Goal: Information Seeking & Learning: Learn about a topic

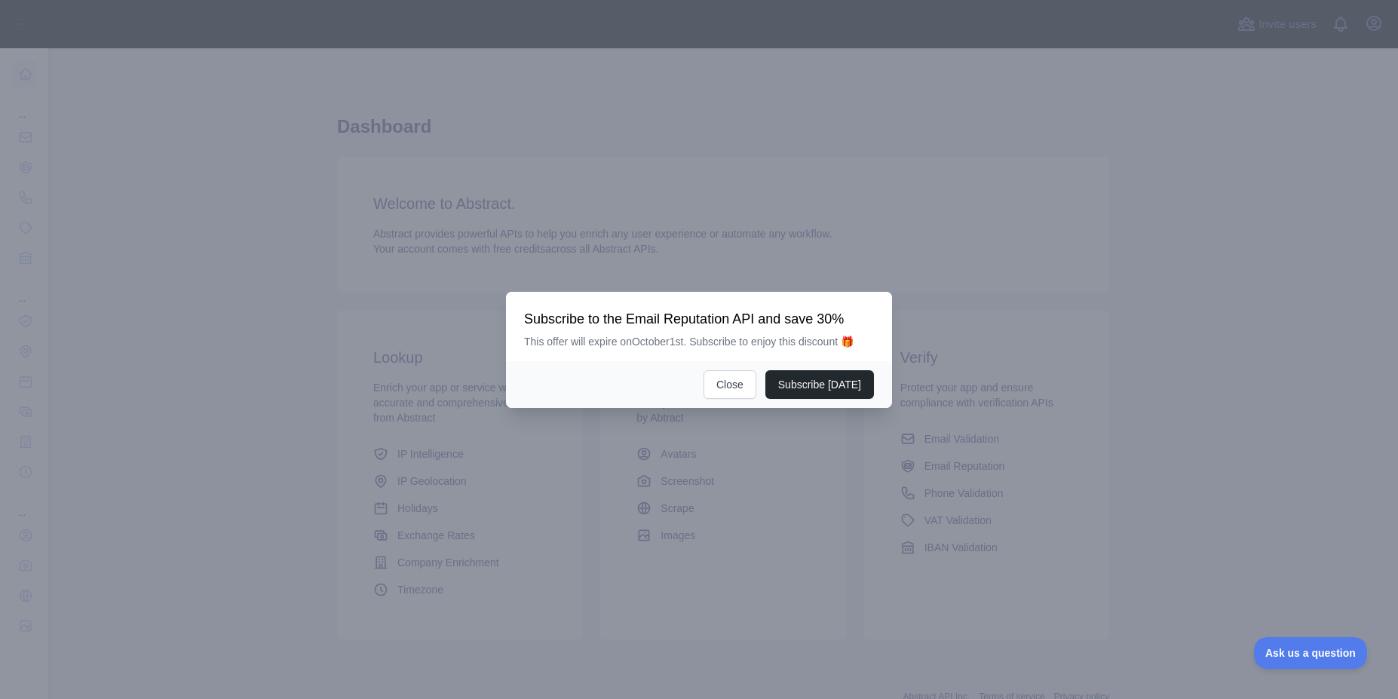
click at [1375, 27] on div at bounding box center [699, 349] width 1398 height 699
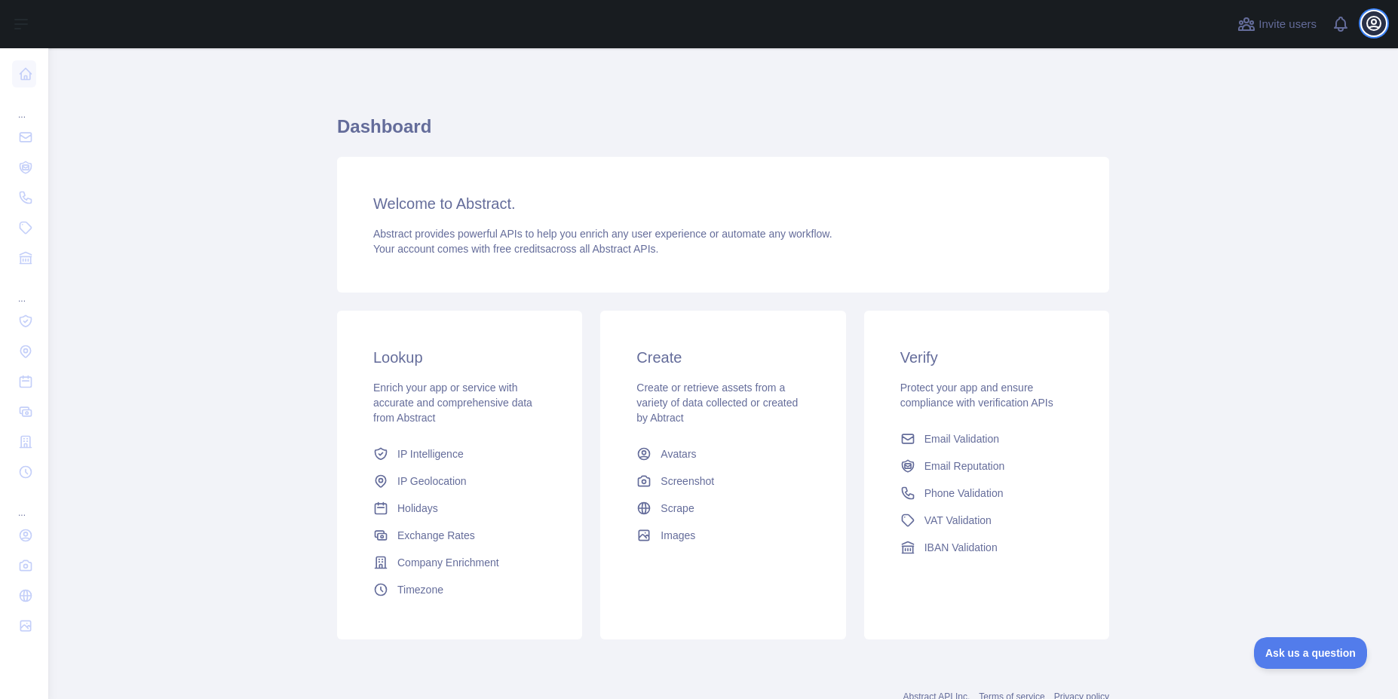
click at [1367, 28] on icon "button" at bounding box center [1374, 23] width 18 height 18
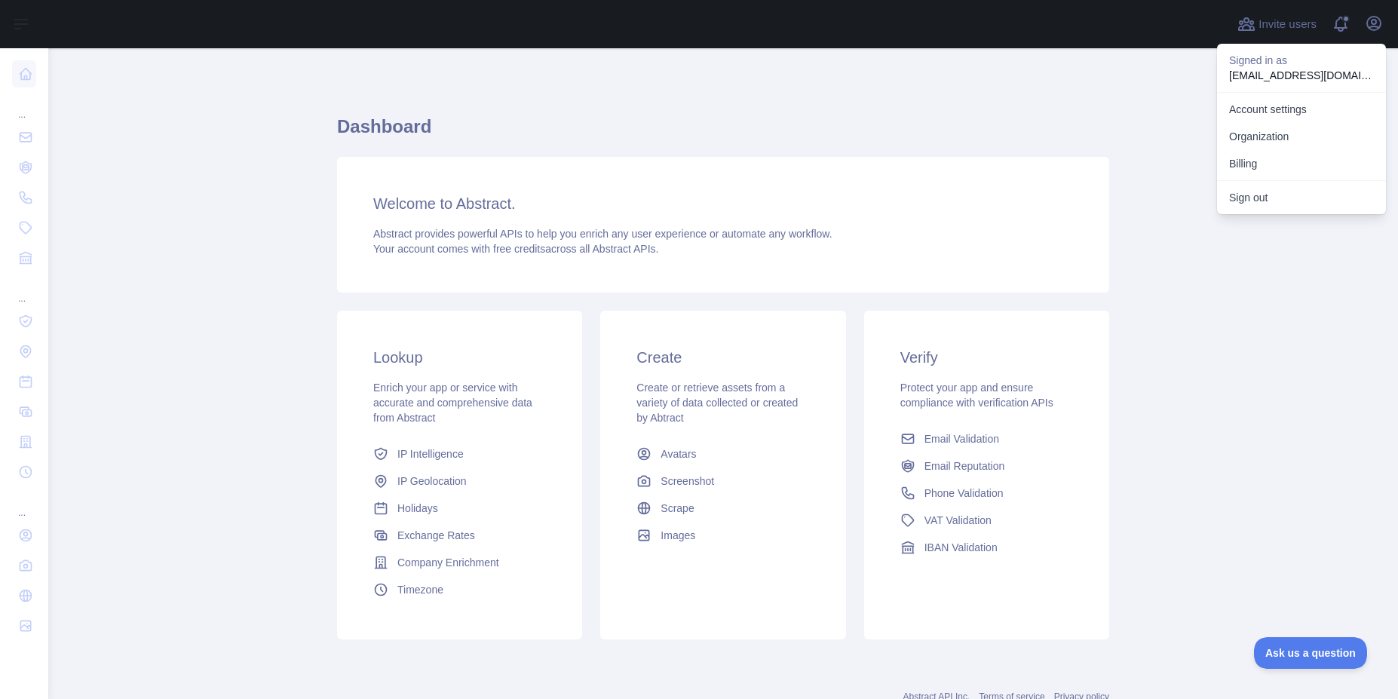
click at [1249, 66] on p "Signed in as" at bounding box center [1301, 60] width 145 height 15
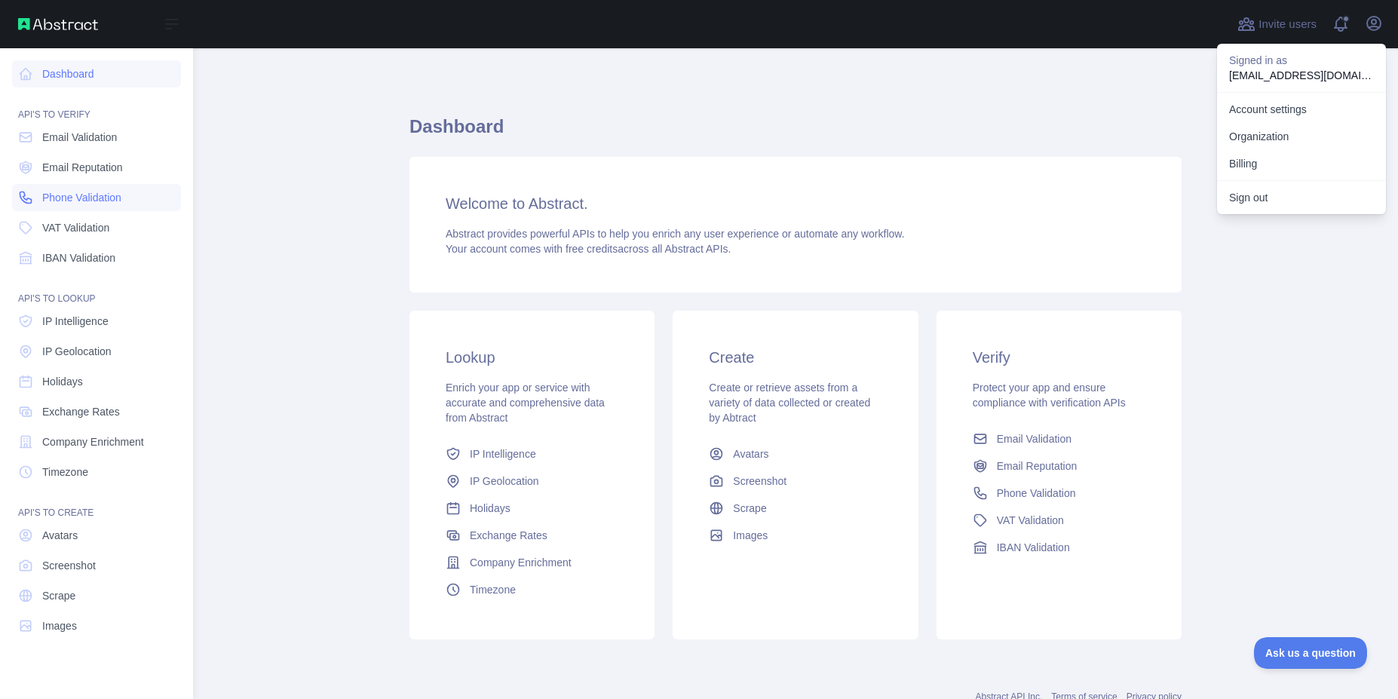
click at [41, 197] on link "Phone Validation" at bounding box center [96, 197] width 169 height 27
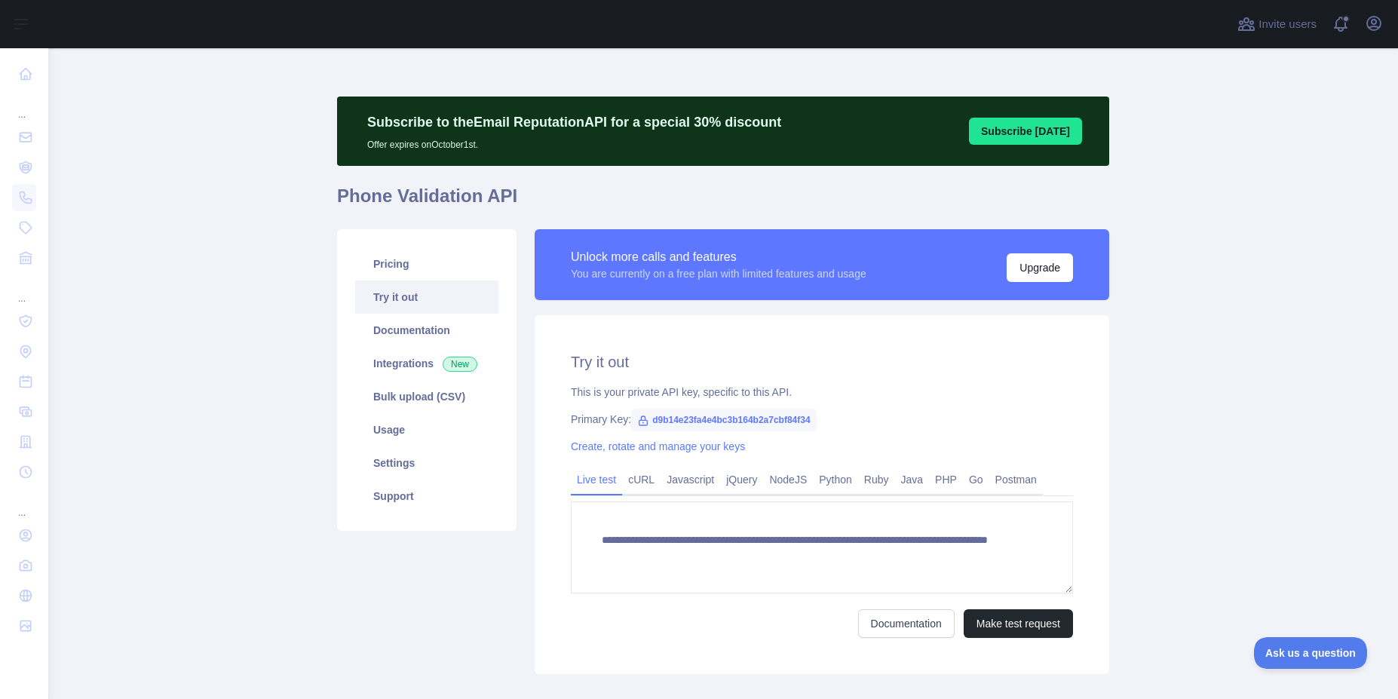
scroll to position [87, 0]
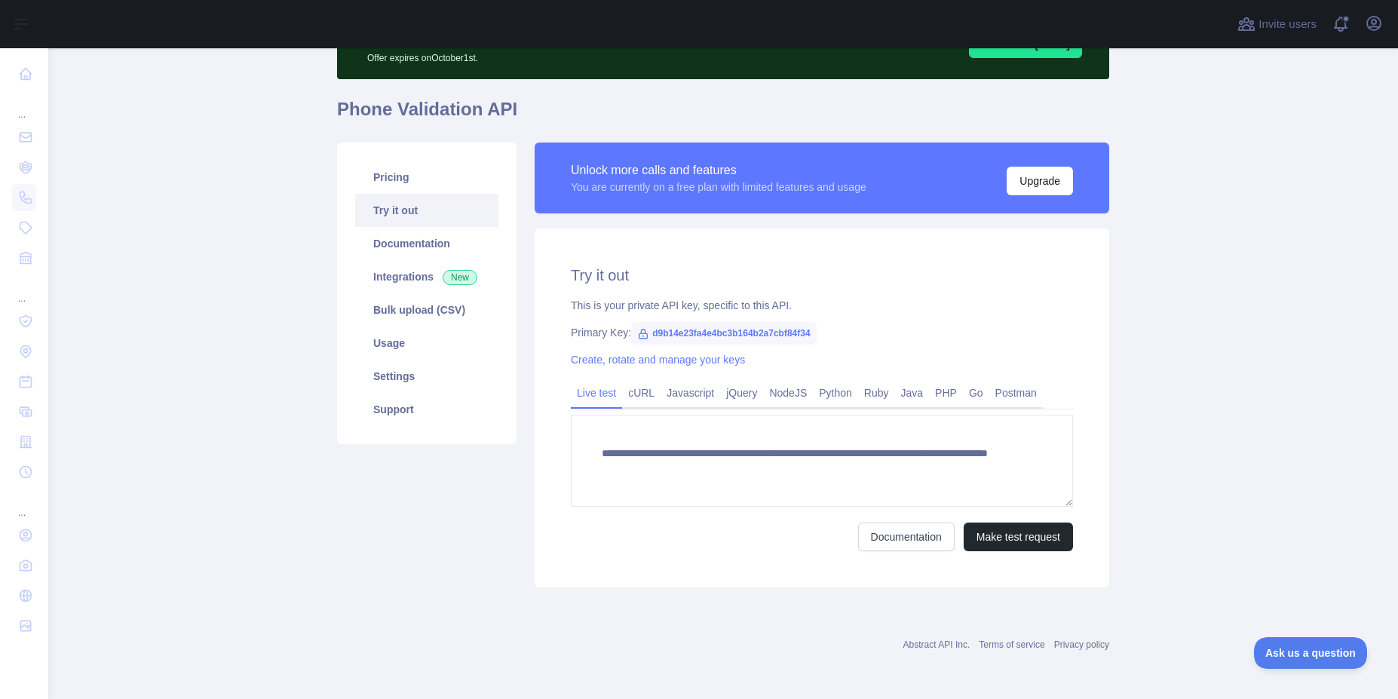
click at [1030, 551] on div "**********" at bounding box center [822, 407] width 575 height 359
click at [1017, 532] on button "Make test request" at bounding box center [1018, 537] width 109 height 29
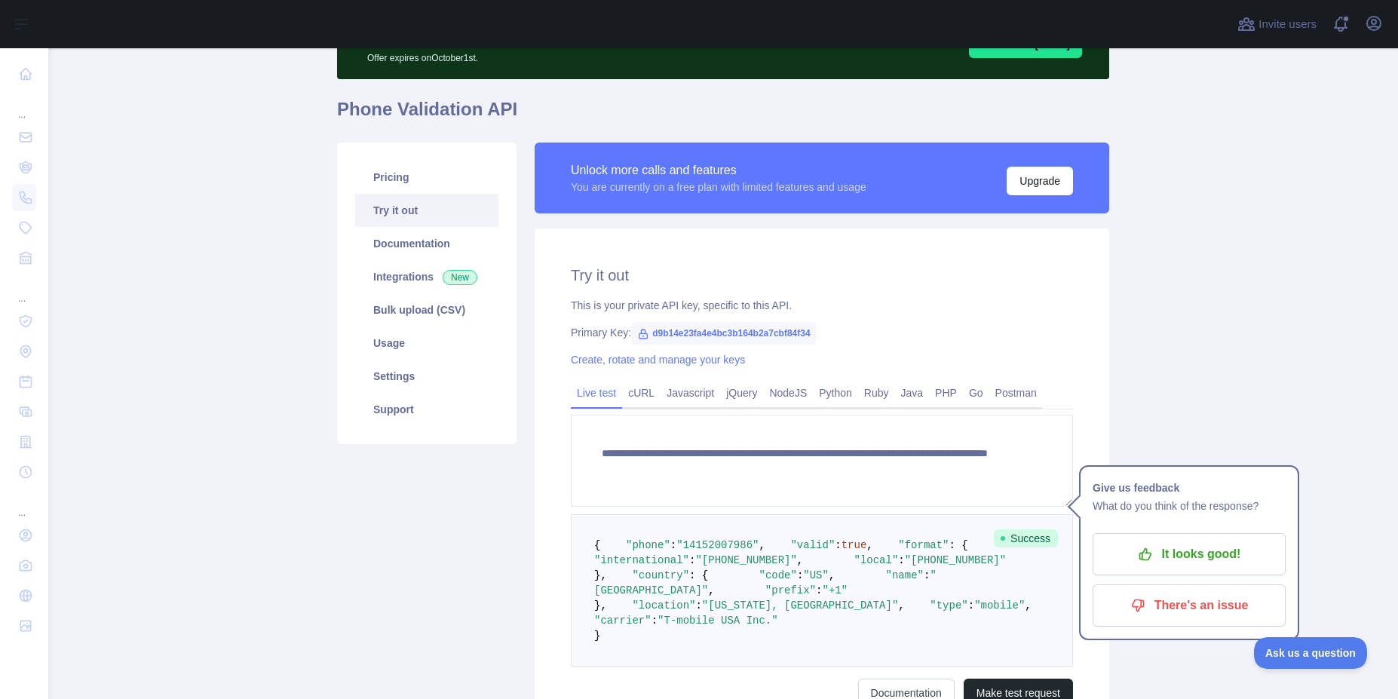
click at [954, 591] on pre "{ "phone" : "[PHONE_NUMBER]" , "valid" : true , "format" : { "international" : …" at bounding box center [822, 590] width 502 height 152
click at [1130, 293] on main "**********" at bounding box center [723, 373] width 1350 height 651
click at [1170, 553] on p "It looks good!" at bounding box center [1189, 554] width 170 height 26
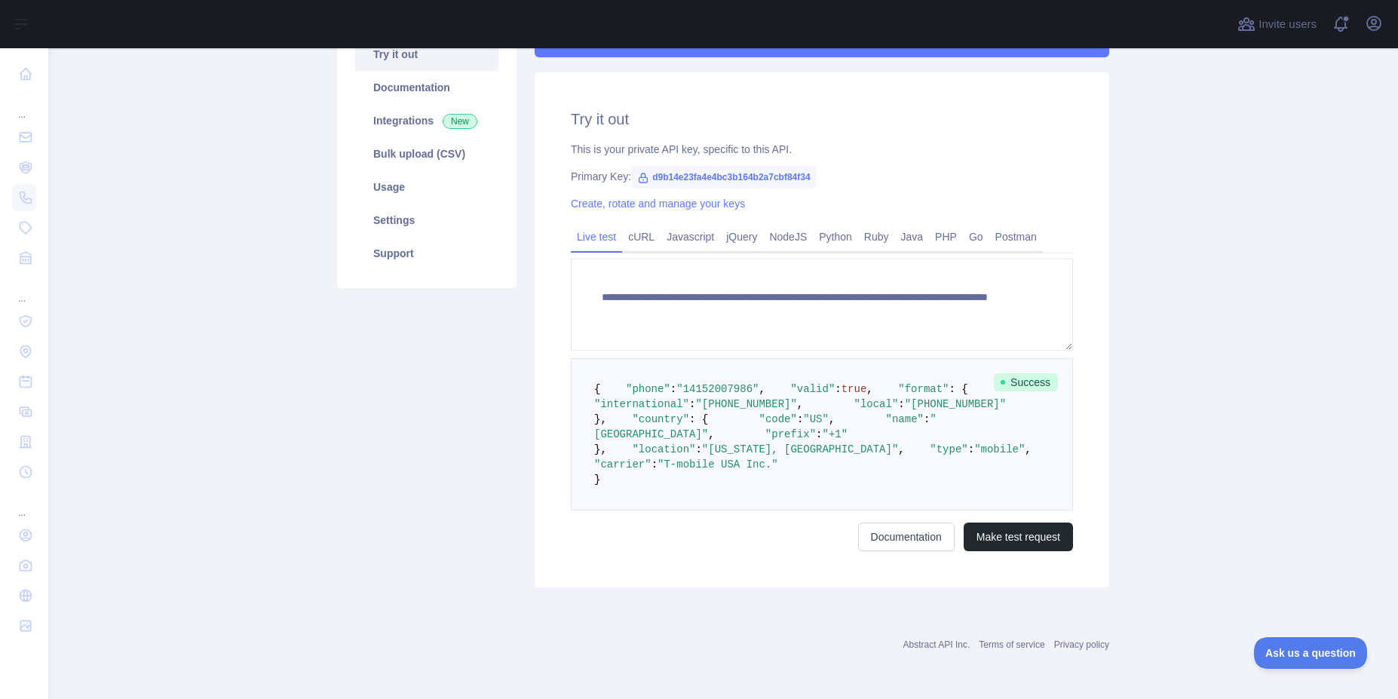
scroll to position [127, 0]
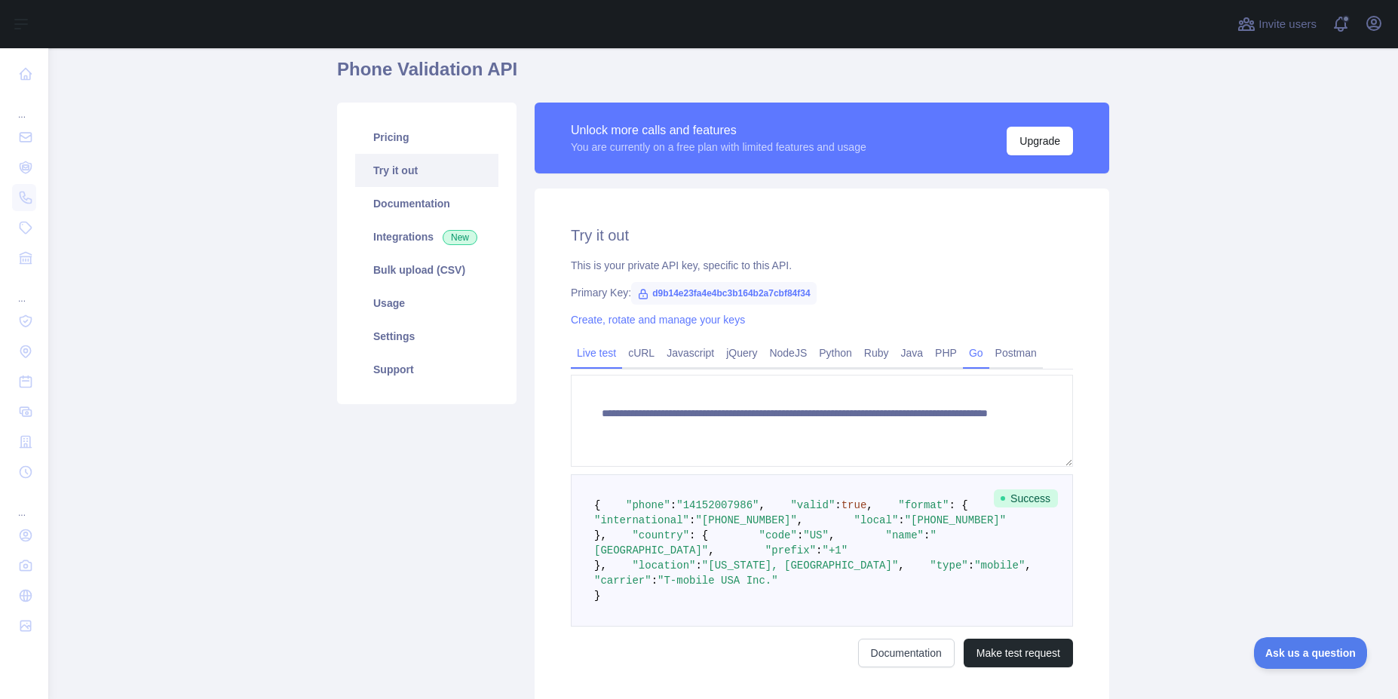
click at [964, 357] on link "Go" at bounding box center [976, 353] width 26 height 24
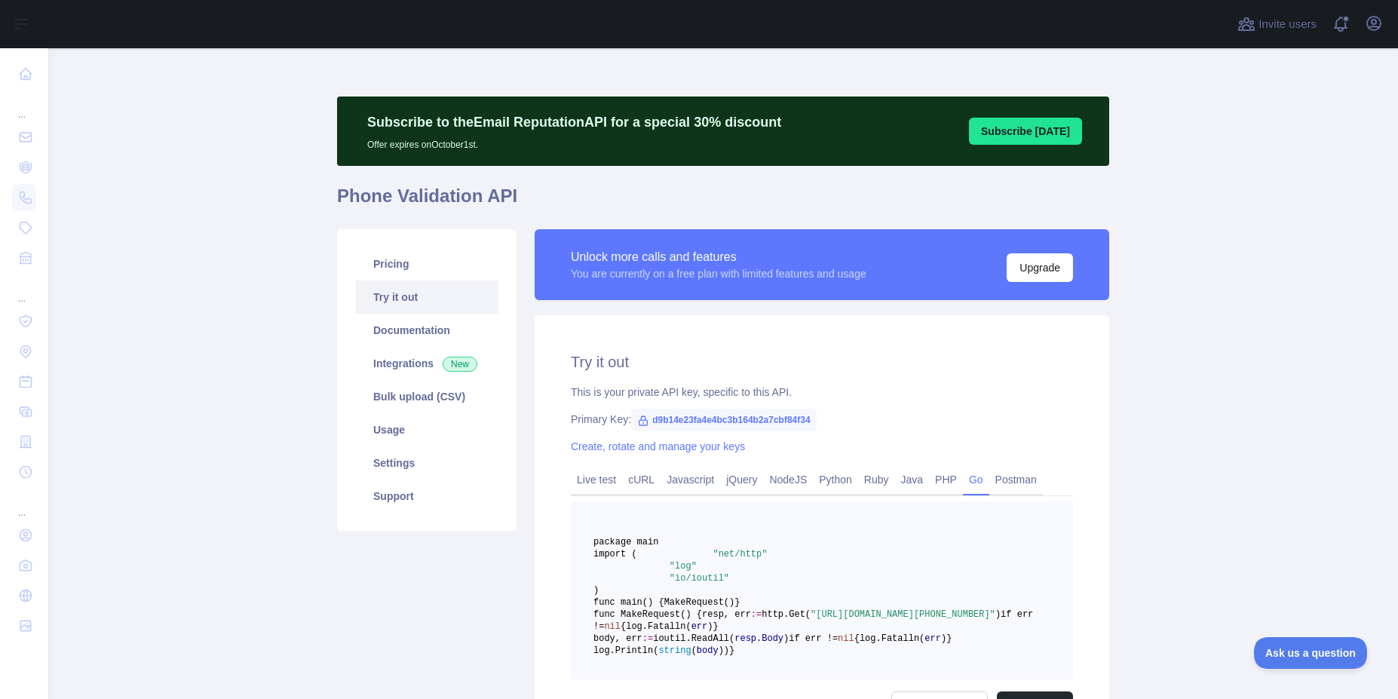
scroll to position [4, 0]
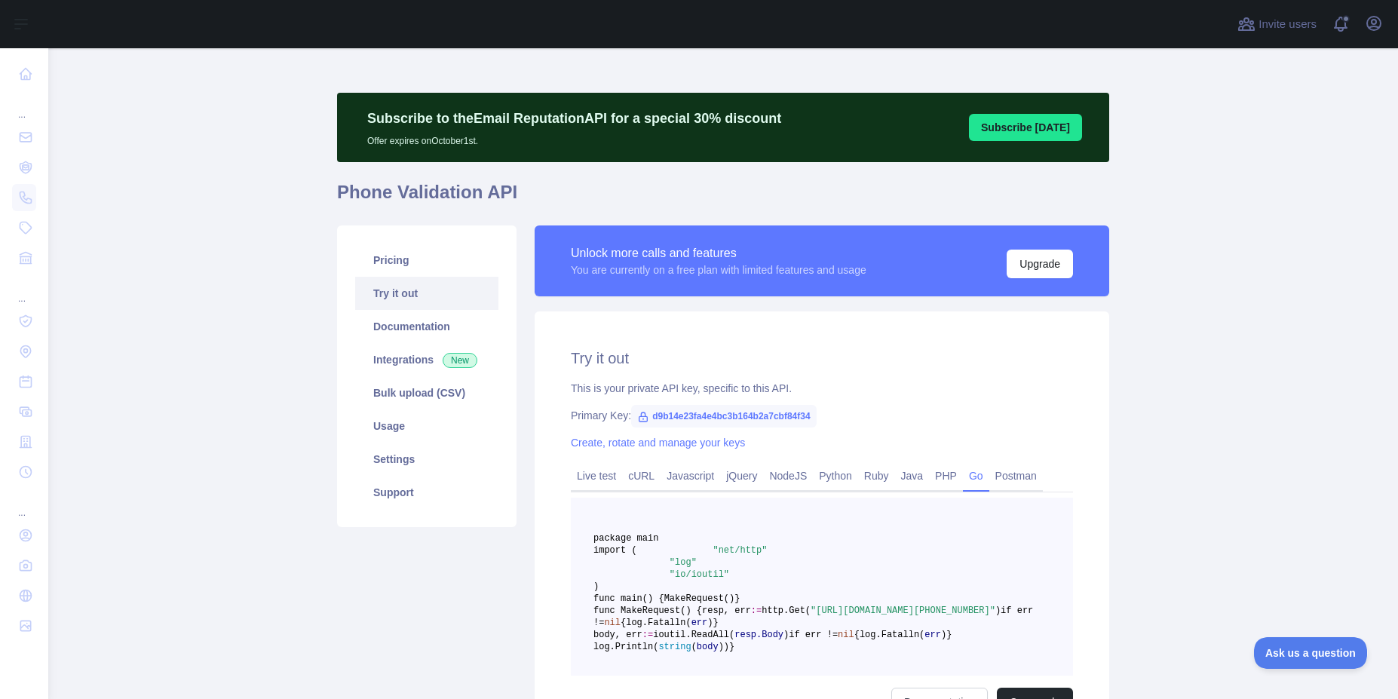
click at [1158, 247] on main "Subscribe to the Email Reputation API for a special 30 % discount Offer expires…" at bounding box center [723, 373] width 1350 height 651
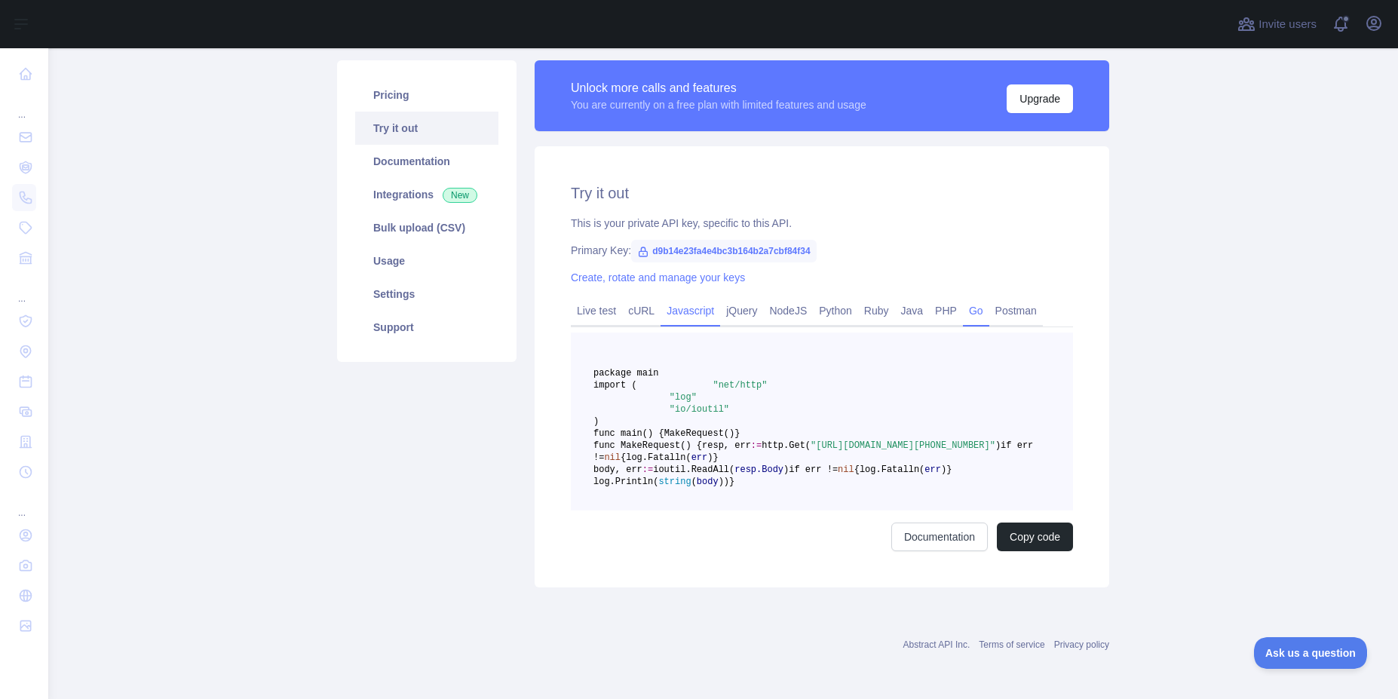
scroll to position [0, 0]
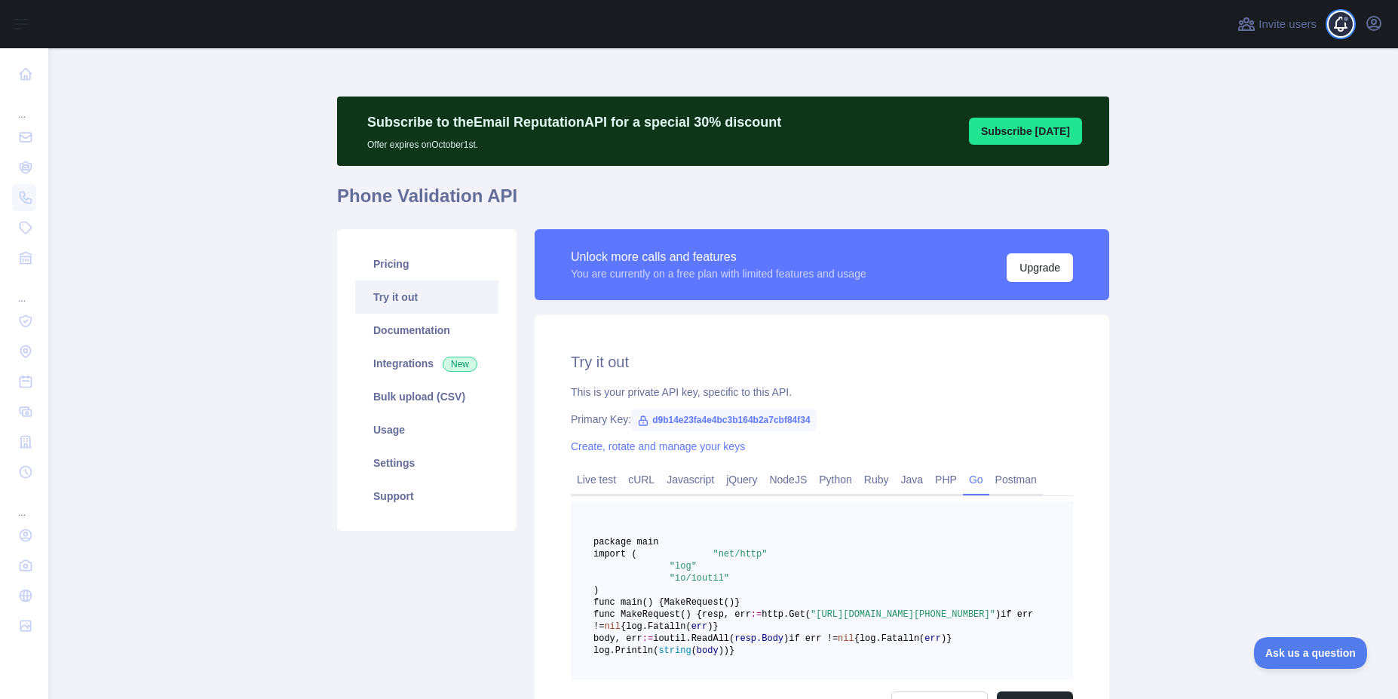
click at [1339, 30] on span at bounding box center [1347, 24] width 30 height 48
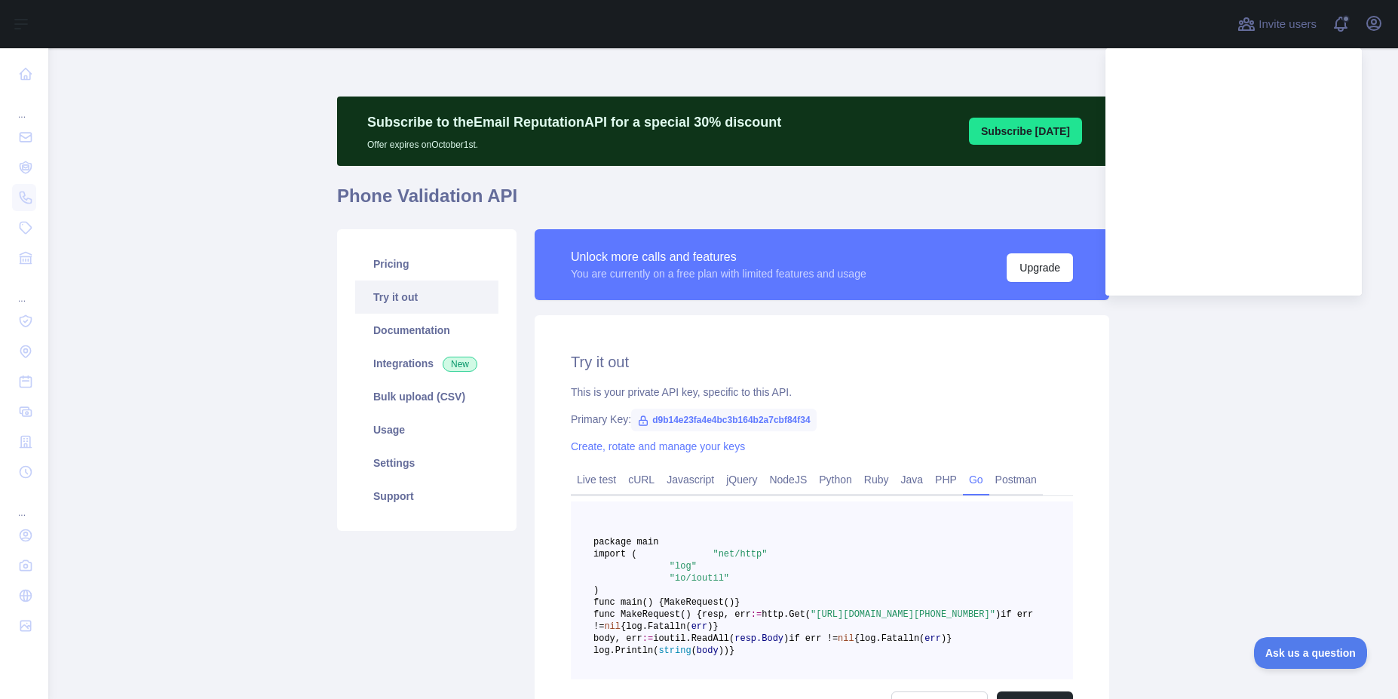
click at [1203, 360] on main "Subscribe to the Email Reputation API for a special 30 % discount Offer expires…" at bounding box center [723, 373] width 1350 height 651
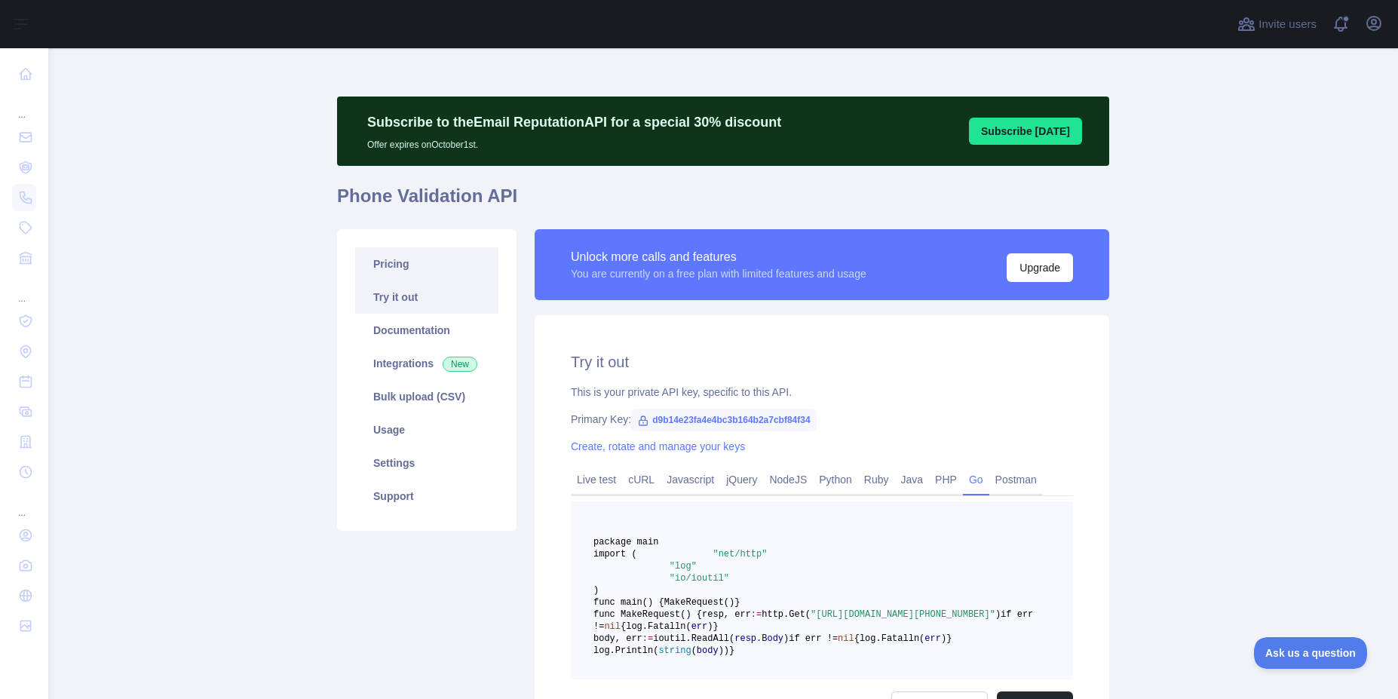
click at [394, 265] on link "Pricing" at bounding box center [426, 263] width 143 height 33
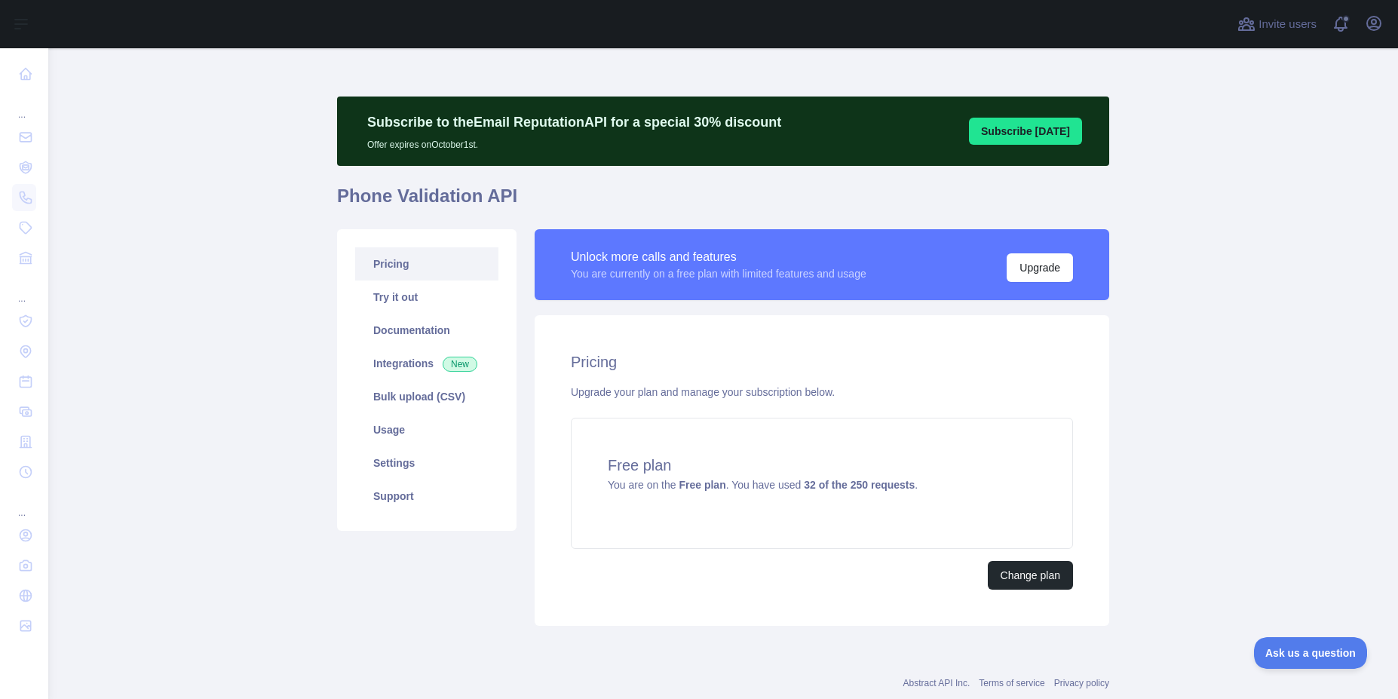
click at [1189, 259] on main "Subscribe to the Email Reputation API for a special 30 % discount Offer expires…" at bounding box center [723, 373] width 1350 height 651
